Goal: Transaction & Acquisition: Purchase product/service

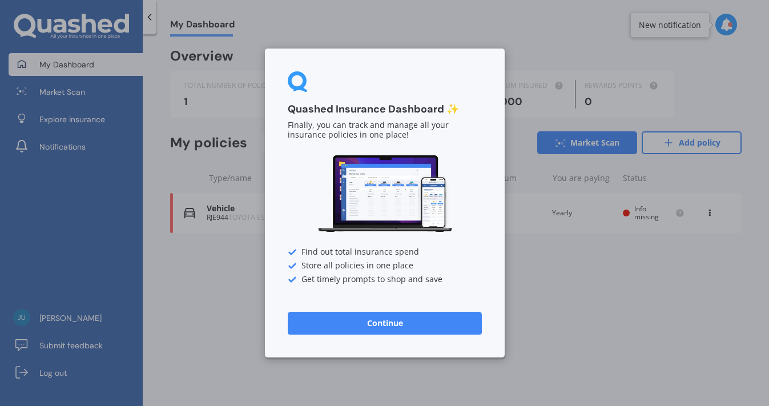
click at [367, 319] on button "Continue" at bounding box center [385, 323] width 194 height 23
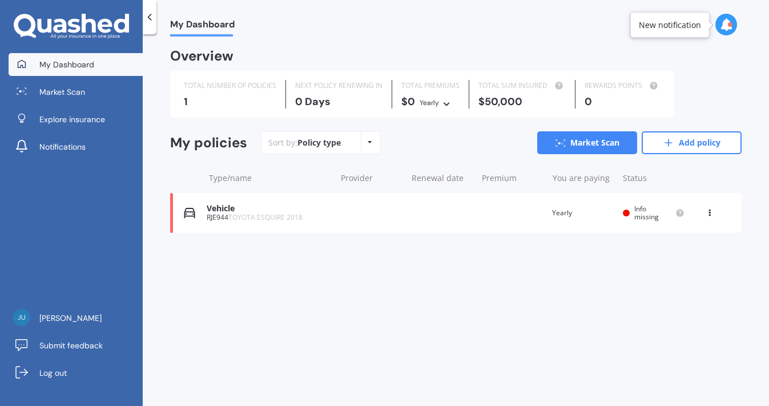
click at [332, 214] on div "Vehicle RJE944 TOYOTA ESQUIRE 2018 Renewal date Premium You are paying Yearly S…" at bounding box center [456, 213] width 572 height 40
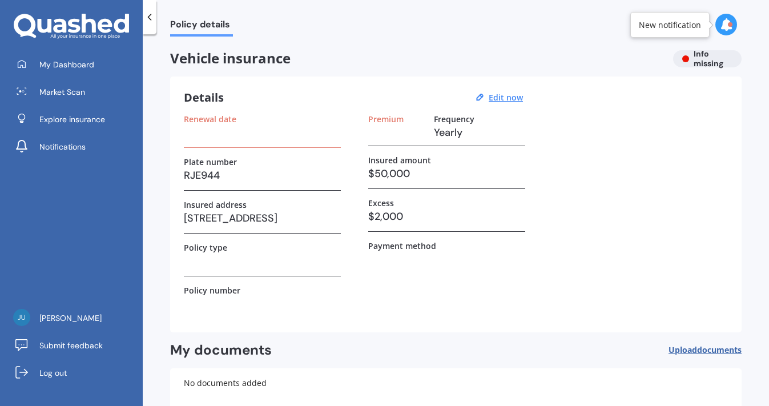
click at [683, 61] on div "Vehicle insurance Info missing" at bounding box center [456, 58] width 572 height 17
click at [679, 57] on div "Vehicle insurance Info missing" at bounding box center [456, 58] width 572 height 17
click at [707, 60] on div "Vehicle insurance Info missing" at bounding box center [456, 58] width 572 height 17
click at [58, 319] on span "[PERSON_NAME]" at bounding box center [70, 317] width 62 height 11
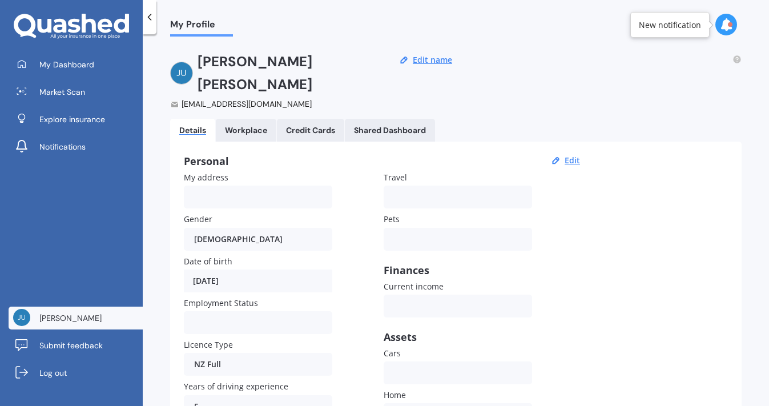
click at [726, 21] on icon at bounding box center [726, 24] width 13 height 13
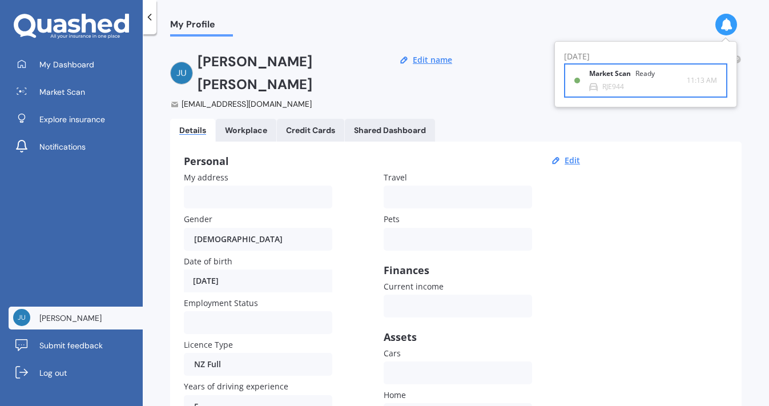
click at [612, 74] on b "Market Scan" at bounding box center [612, 74] width 46 height 8
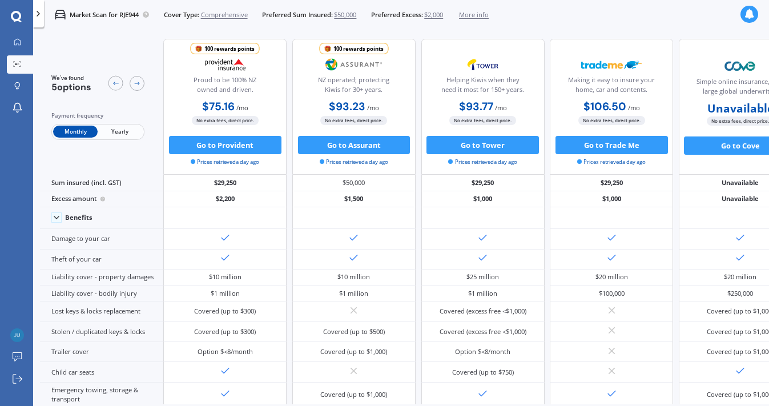
click at [128, 128] on span "Yearly" at bounding box center [120, 132] width 45 height 12
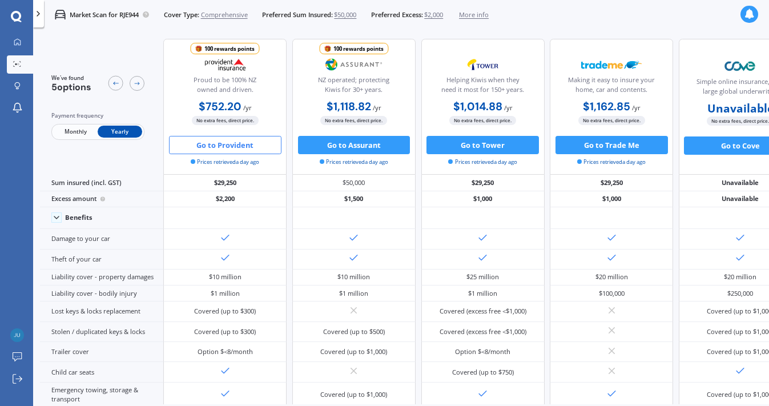
click at [236, 144] on button "Go to Provident" at bounding box center [225, 145] width 112 height 18
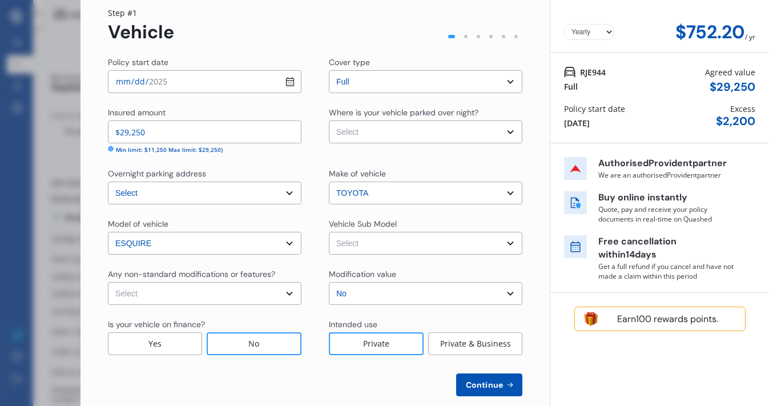
scroll to position [43, 0]
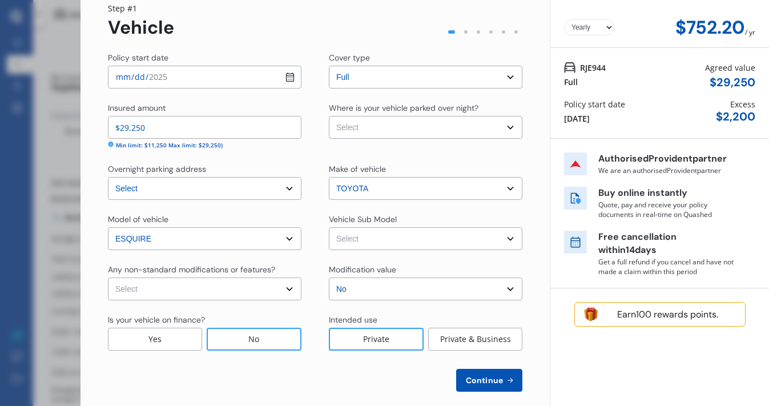
select select "MORE_THAN_6000"
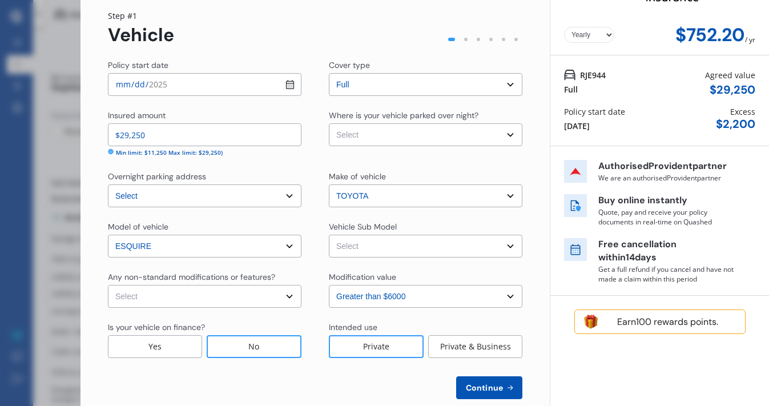
scroll to position [34, 0]
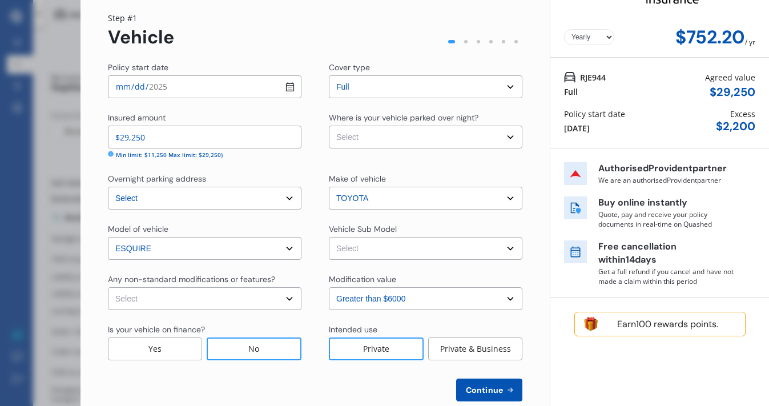
select select "OFF-STREET"
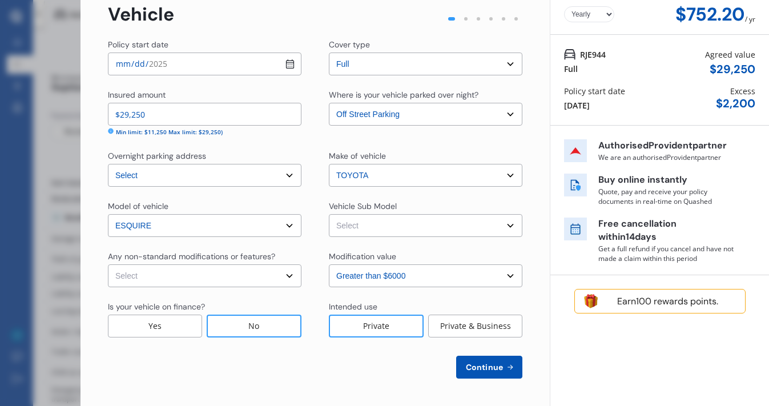
scroll to position [57, 0]
click at [489, 368] on span "Continue" at bounding box center [485, 367] width 42 height 9
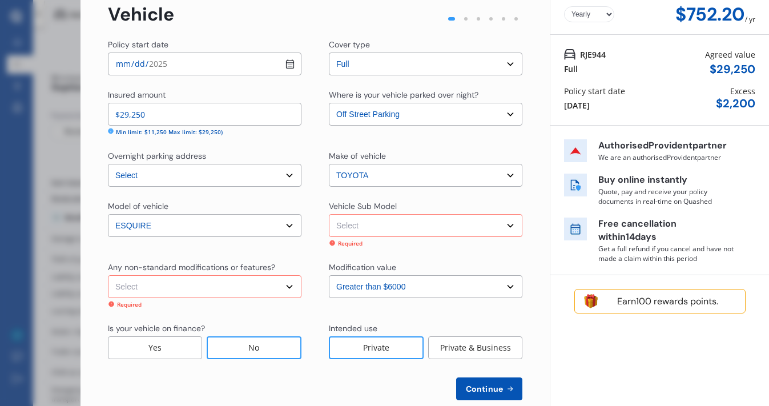
scroll to position [72, 0]
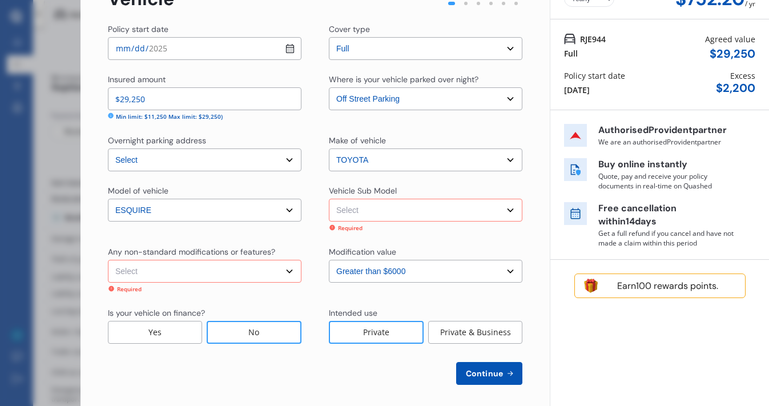
select select "none"
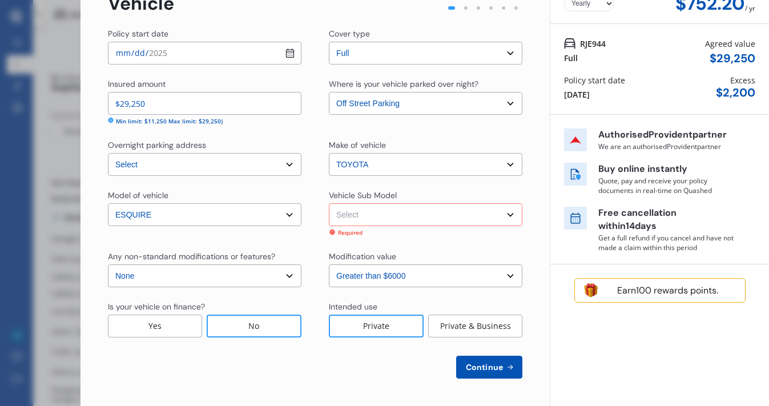
select select "NZVTOYO2018AEER"
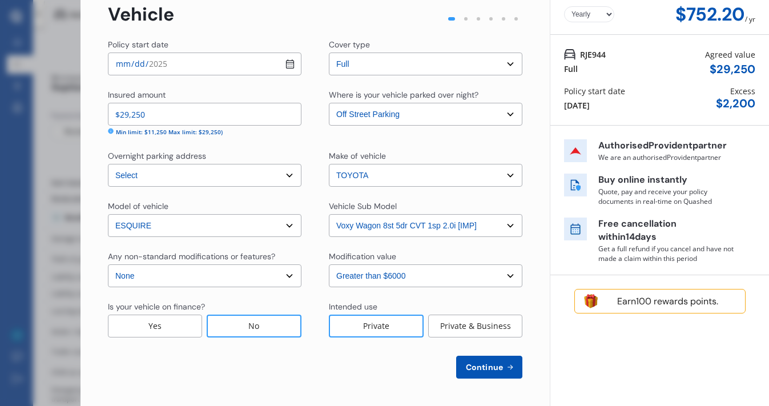
click at [477, 355] on div "Policy start date [DATE] Cover type Select cover type Full Insured amount $29,2…" at bounding box center [315, 209] width 415 height 340
click at [477, 368] on span "Continue" at bounding box center [485, 367] width 42 height 9
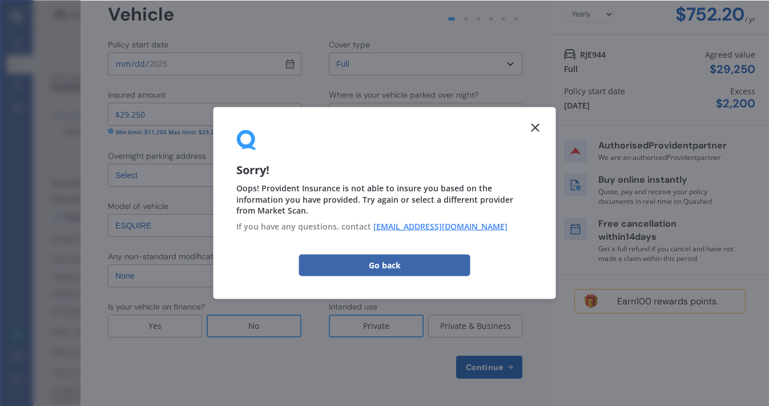
scroll to position [0, 0]
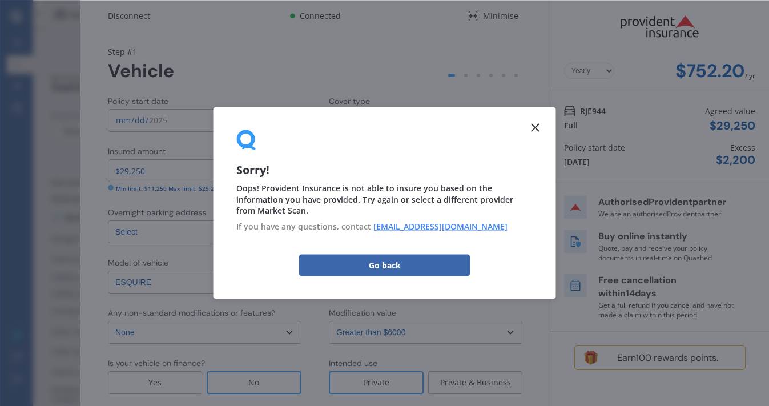
click at [535, 123] on icon at bounding box center [536, 127] width 14 height 14
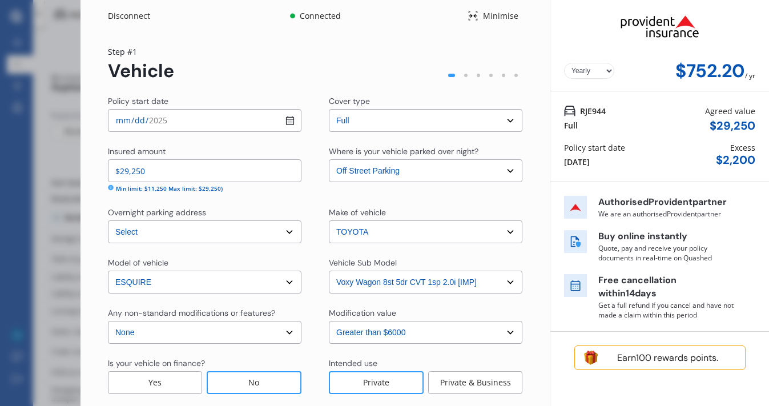
click at [387, 47] on div "Step # 1 Vehicle" at bounding box center [315, 64] width 415 height 36
